Goal: Task Accomplishment & Management: Use online tool/utility

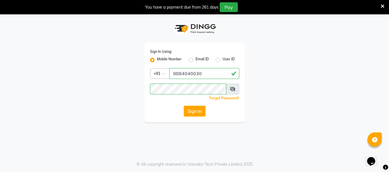
click at [200, 112] on button "Sign In" at bounding box center [195, 111] width 22 height 11
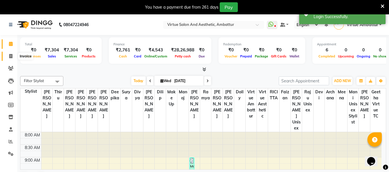
click at [10, 58] on span at bounding box center [11, 56] width 10 height 7
select select "service"
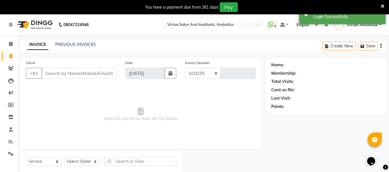
select select "5237"
type input "3178"
click at [68, 43] on link "PREVIOUS INVOICES" at bounding box center [75, 44] width 41 height 5
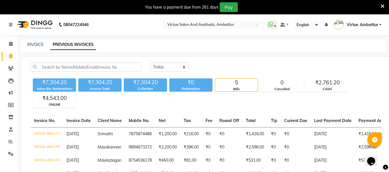
click at [45, 41] on div "INVOICE PREVIOUS INVOICES" at bounding box center [203, 45] width 366 height 13
click at [39, 43] on link "INVOICE" at bounding box center [35, 44] width 16 height 5
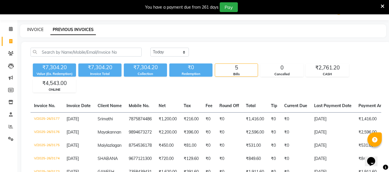
select select "service"
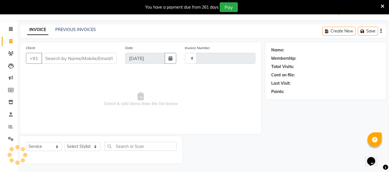
type input "3178"
select select "5237"
click at [92, 59] on input "Client" at bounding box center [78, 58] width 75 height 11
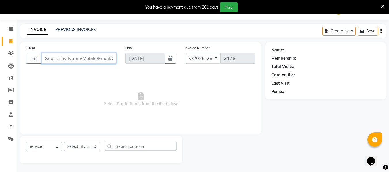
paste input "8939459244"
type input "8939459244"
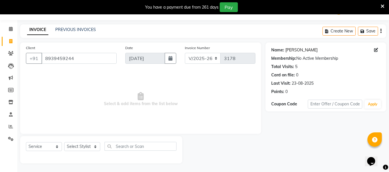
click at [288, 49] on link "Vinodhini" at bounding box center [301, 50] width 32 height 6
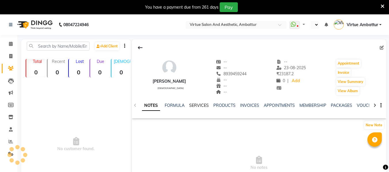
select select "en"
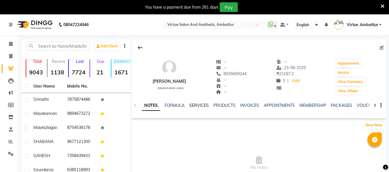
click at [199, 105] on link "SERVICES" at bounding box center [199, 105] width 20 height 5
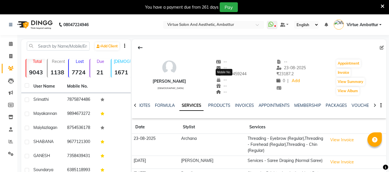
click at [229, 74] on span "8939459244" at bounding box center [231, 73] width 31 height 5
copy span "8939459244"
click at [9, 53] on link "Invoice" at bounding box center [9, 56] width 14 height 9
select select "service"
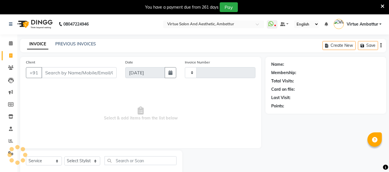
scroll to position [15, 0]
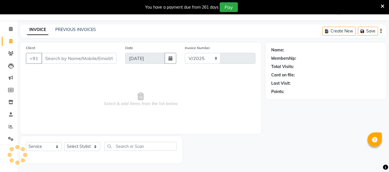
select select "5237"
type input "3178"
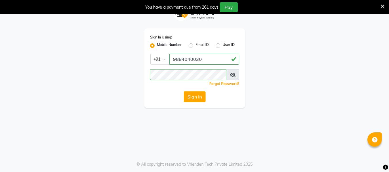
scroll to position [14, 0]
